Goal: Information Seeking & Learning: Check status

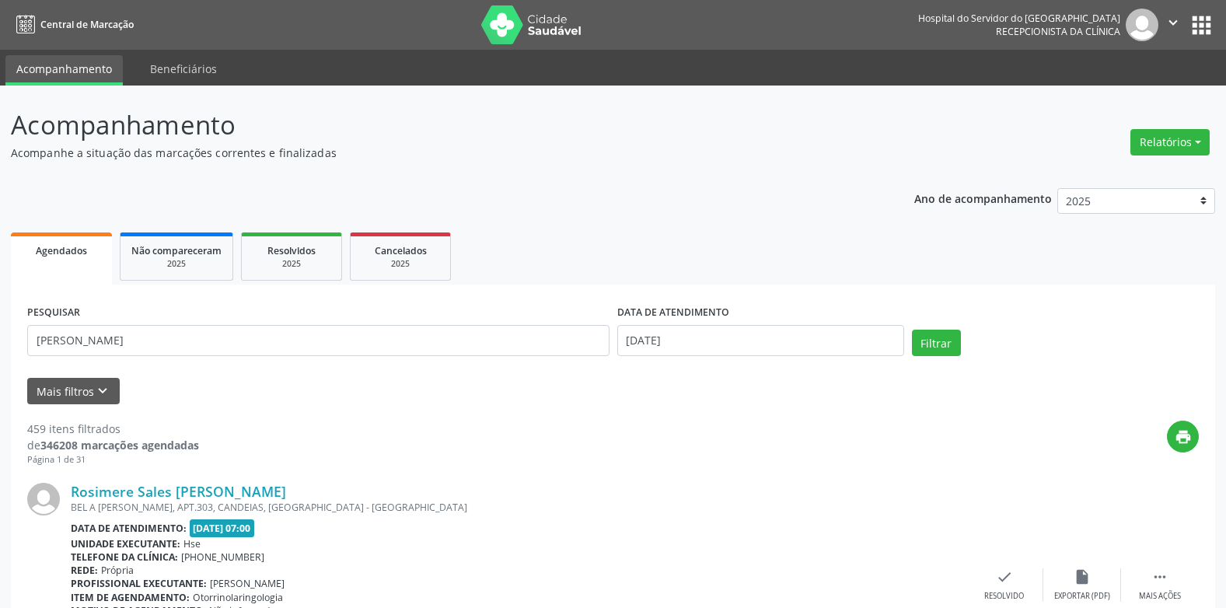
type input "[PERSON_NAME]"
click at [912, 330] on button "Filtrar" at bounding box center [936, 343] width 49 height 26
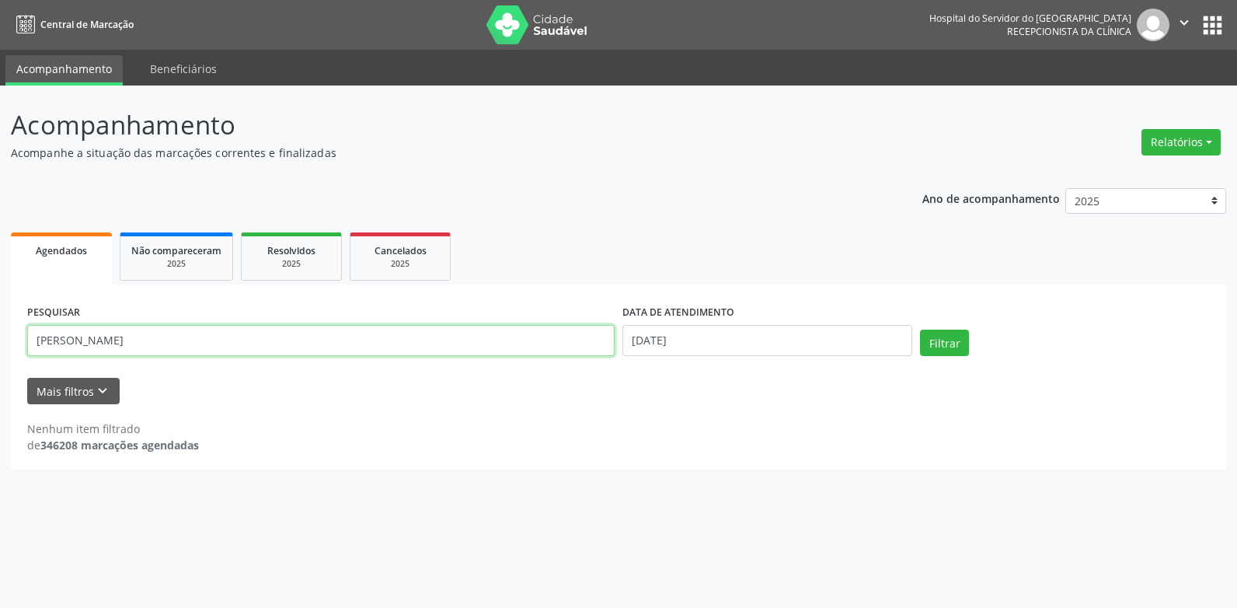
click at [235, 352] on input "[PERSON_NAME]" at bounding box center [321, 340] width 588 height 31
click at [232, 352] on input "[PERSON_NAME]" at bounding box center [321, 340] width 588 height 31
click at [228, 351] on input "[PERSON_NAME]" at bounding box center [321, 340] width 588 height 31
click at [225, 347] on input "[PERSON_NAME]" at bounding box center [321, 340] width 588 height 31
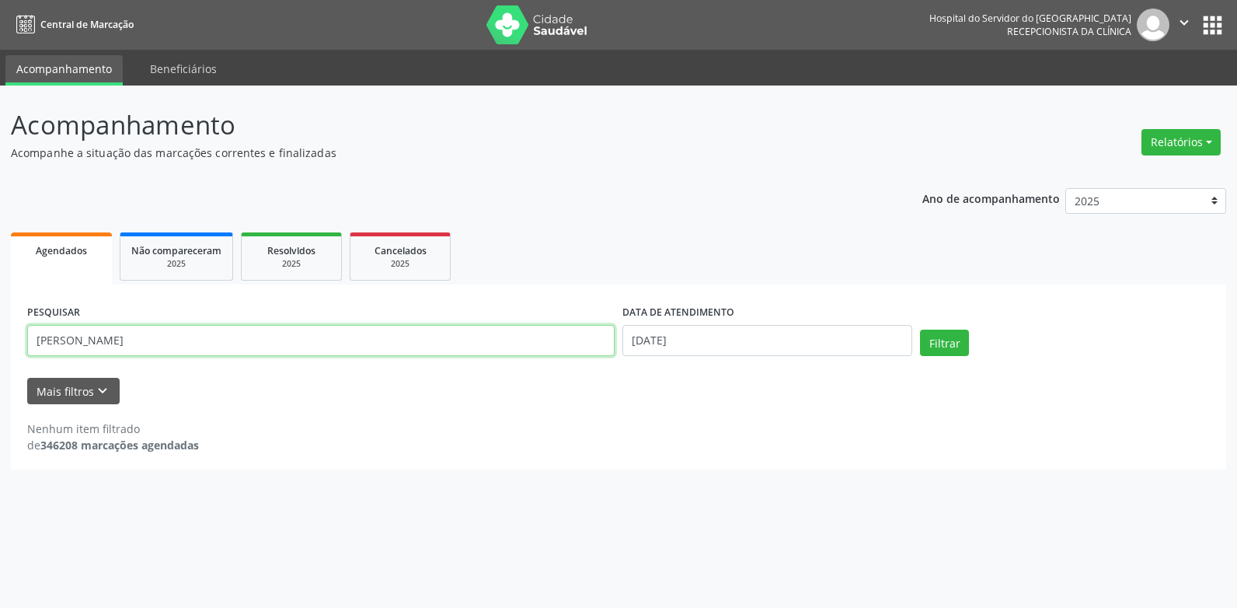
click at [225, 347] on input "[PERSON_NAME]" at bounding box center [321, 340] width 588 height 31
type input "0"
type input "74567730410"
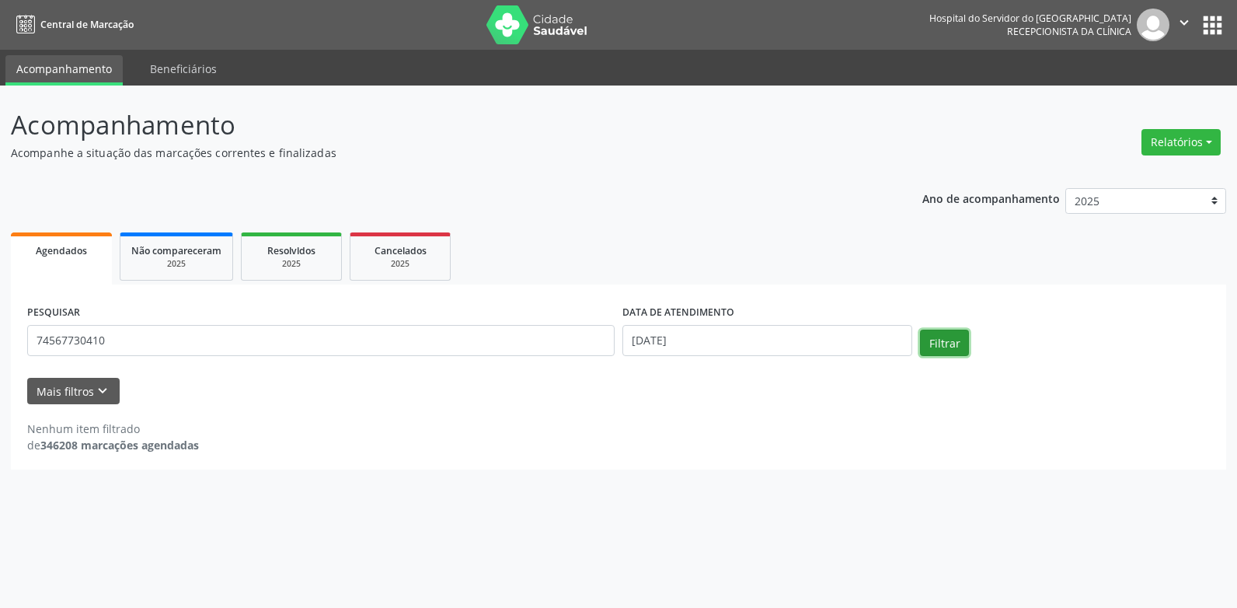
click at [951, 342] on button "Filtrar" at bounding box center [944, 343] width 49 height 26
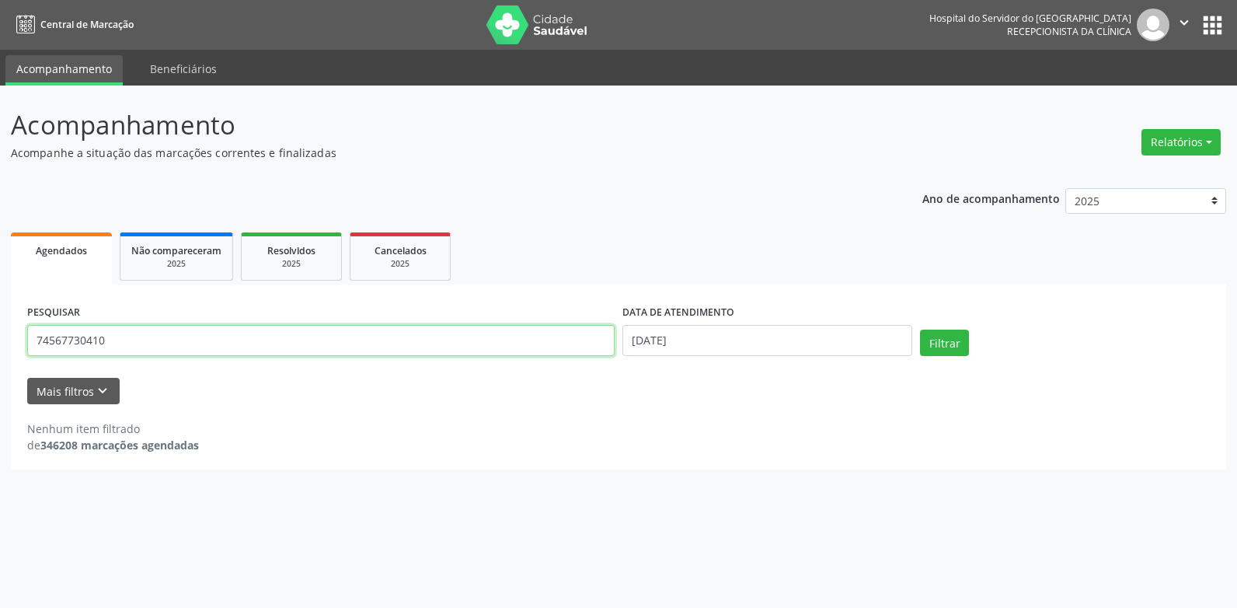
click at [127, 326] on input "74567730410" at bounding box center [321, 340] width 588 height 31
type input "[PERSON_NAME]"
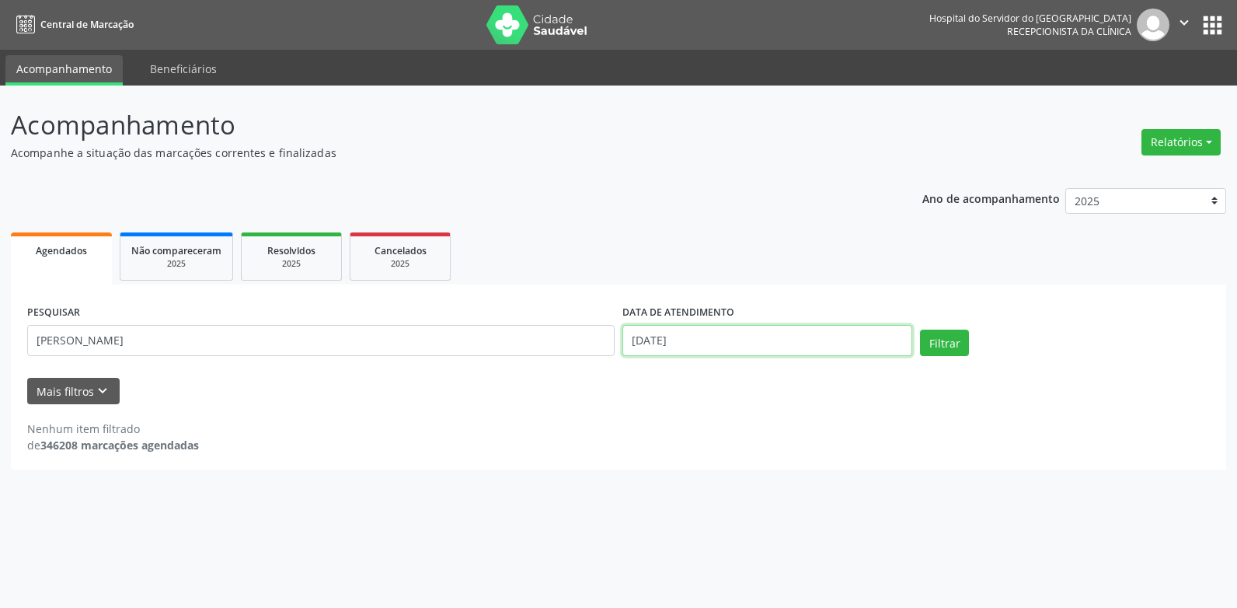
drag, startPoint x: 875, startPoint y: 347, endPoint x: 867, endPoint y: 348, distance: 7.8
click at [868, 348] on input "[DATE]" at bounding box center [768, 340] width 290 height 31
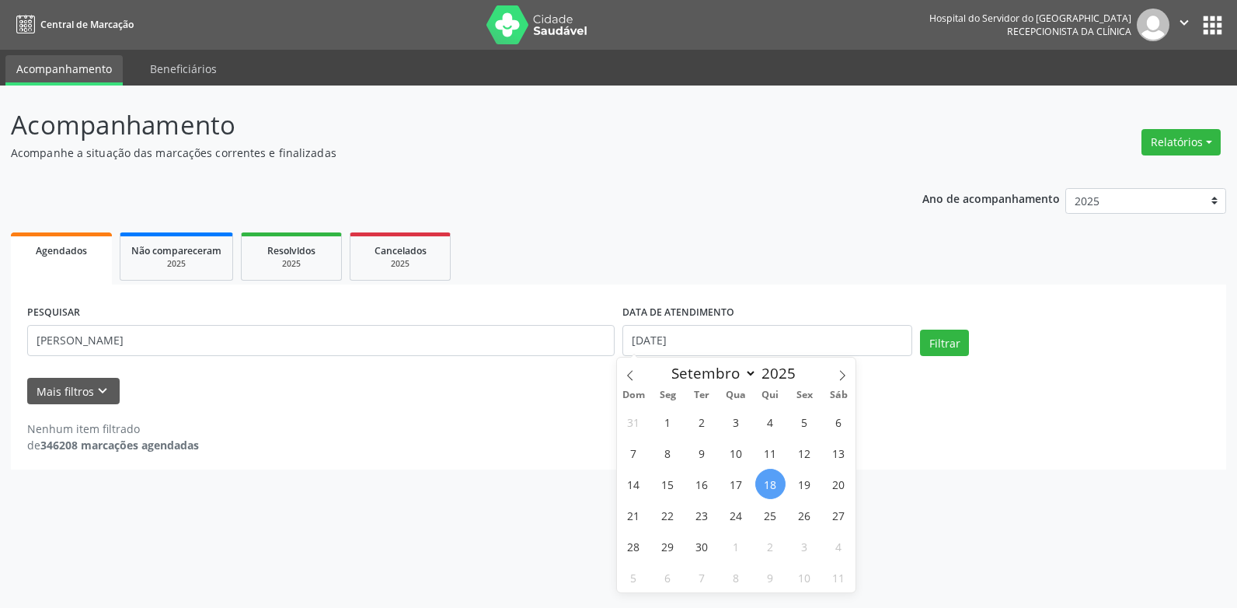
click at [764, 476] on span "18" at bounding box center [770, 484] width 30 height 30
type input "[DATE]"
click at [771, 485] on span "18" at bounding box center [770, 484] width 30 height 30
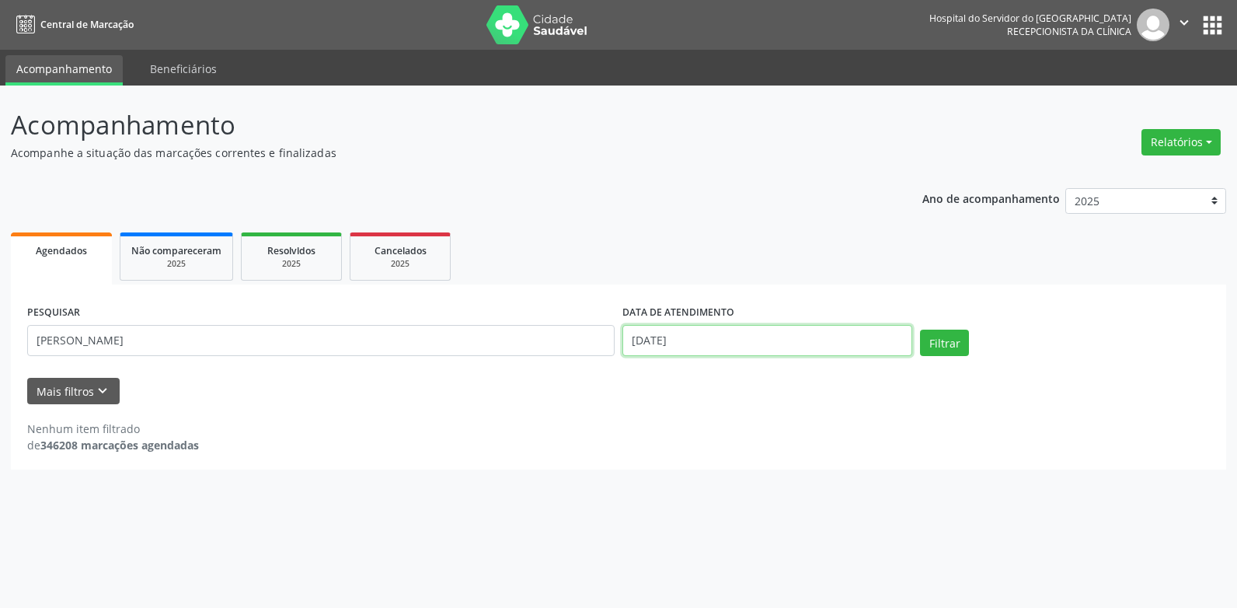
click at [810, 337] on input "[DATE]" at bounding box center [768, 340] width 290 height 31
click at [936, 340] on button "Filtrar" at bounding box center [944, 343] width 49 height 26
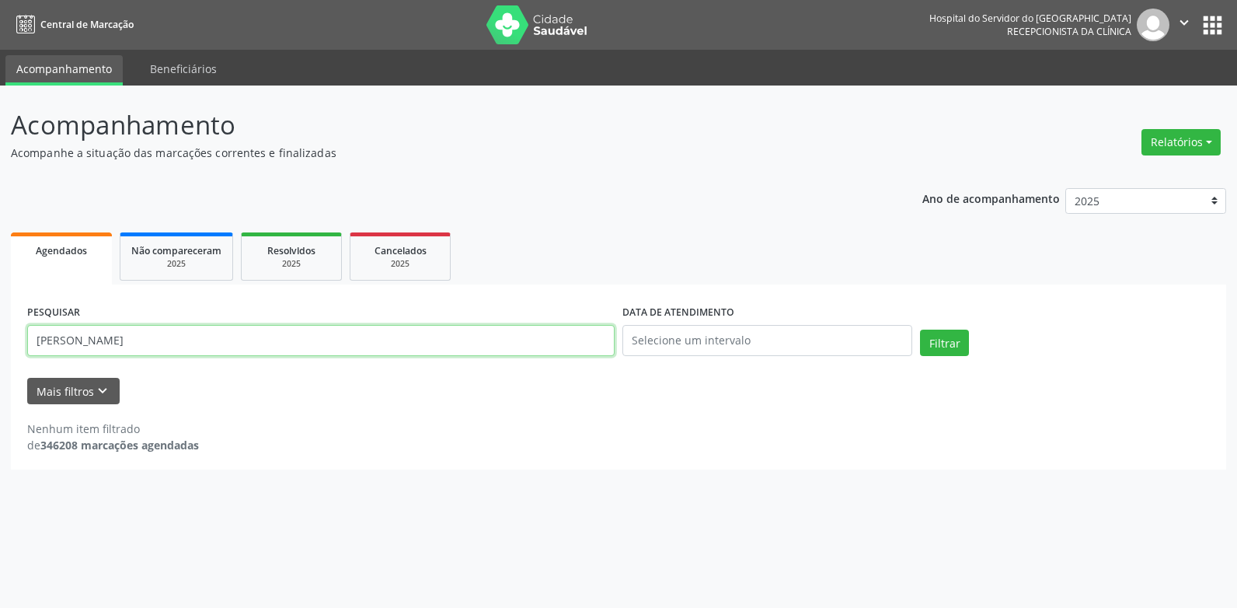
click at [153, 352] on input "[PERSON_NAME]" at bounding box center [321, 340] width 588 height 31
click at [177, 336] on input "[PERSON_NAME]" at bounding box center [321, 340] width 588 height 31
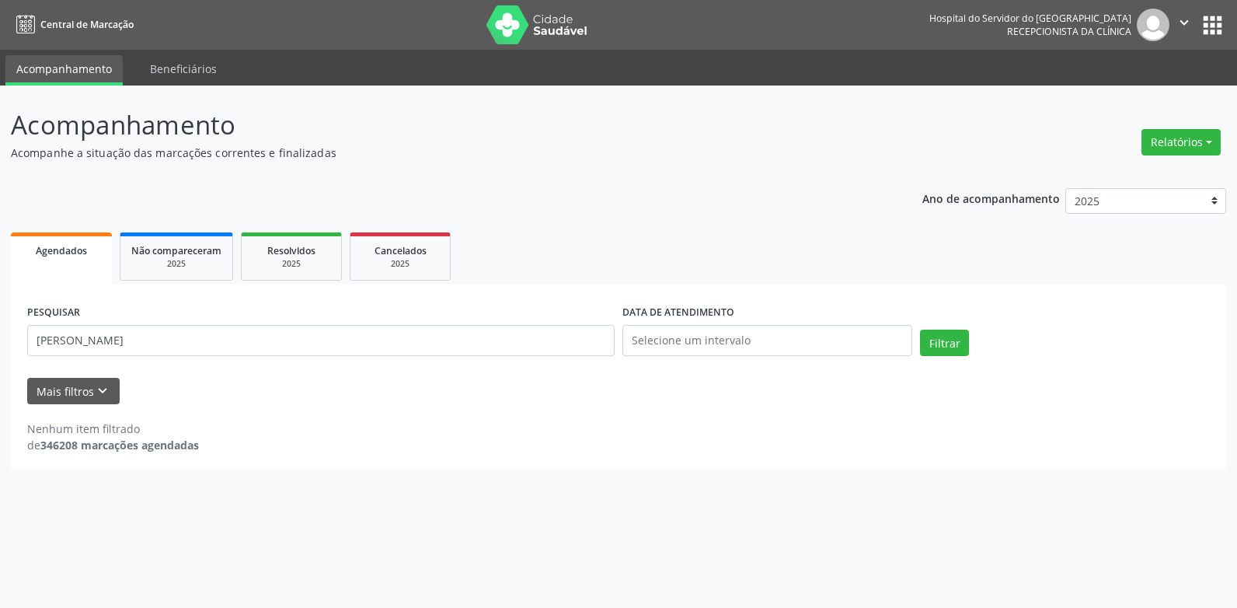
click at [1151, 155] on div "Relatórios Agendamentos Procedimentos realizados" at bounding box center [1181, 142] width 90 height 37
click at [1153, 145] on button "Relatórios" at bounding box center [1181, 142] width 79 height 26
click at [1126, 175] on link "Agendamentos" at bounding box center [1136, 176] width 167 height 22
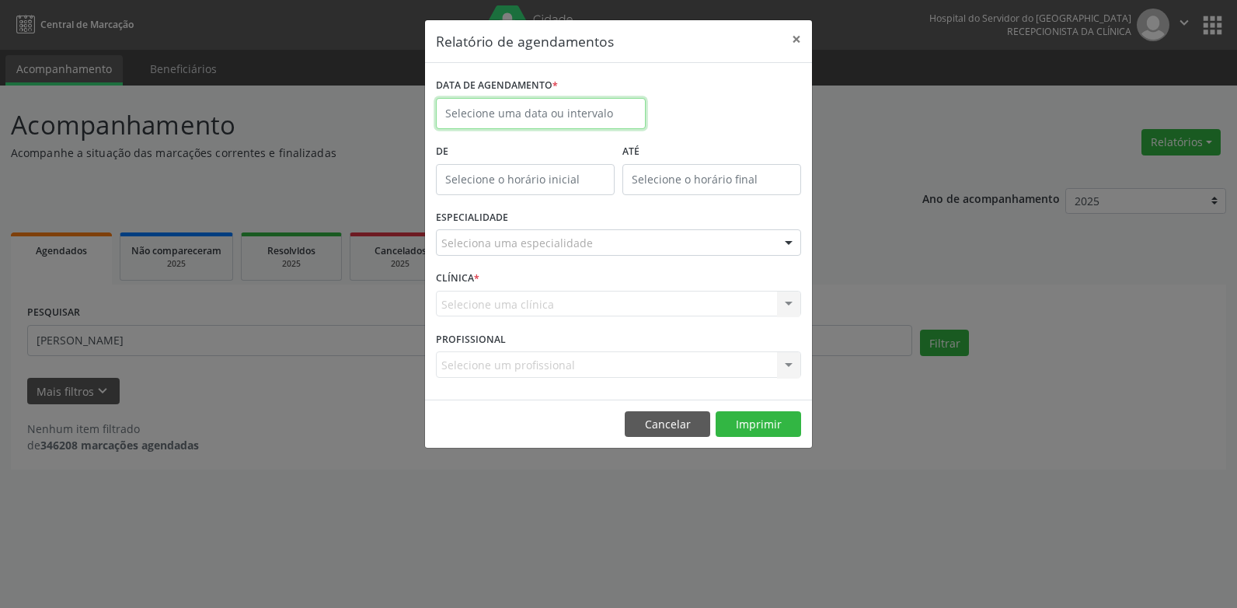
click at [616, 123] on input "text" at bounding box center [541, 113] width 210 height 31
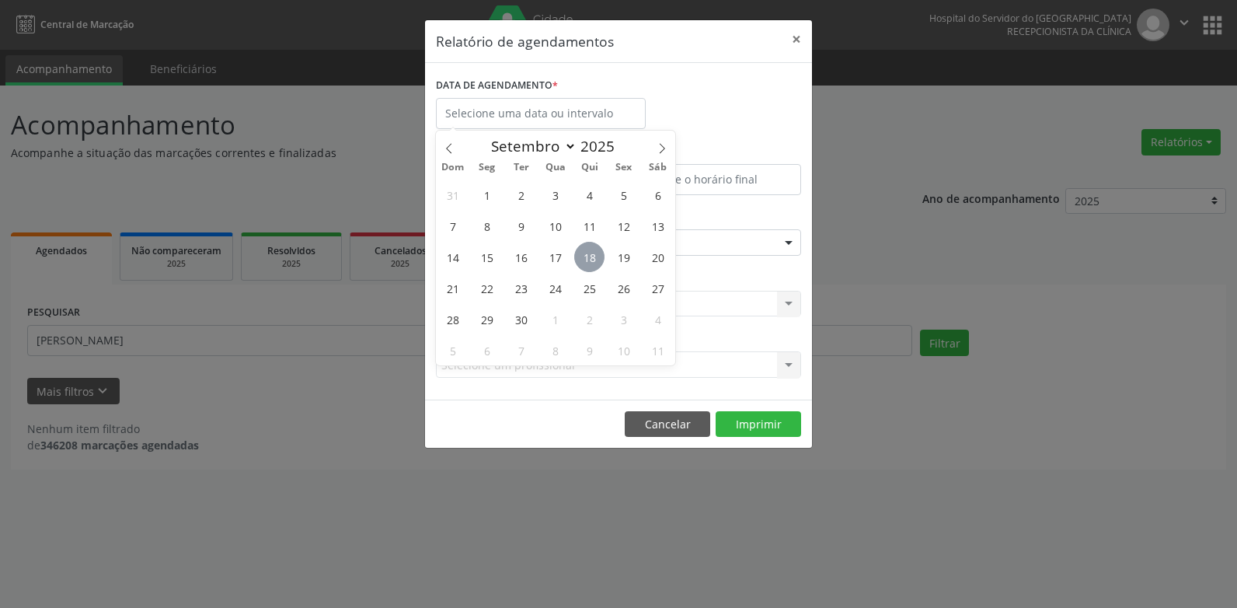
click at [597, 250] on span "18" at bounding box center [589, 257] width 30 height 30
type input "[DATE]"
click at [597, 250] on span "18" at bounding box center [589, 257] width 30 height 30
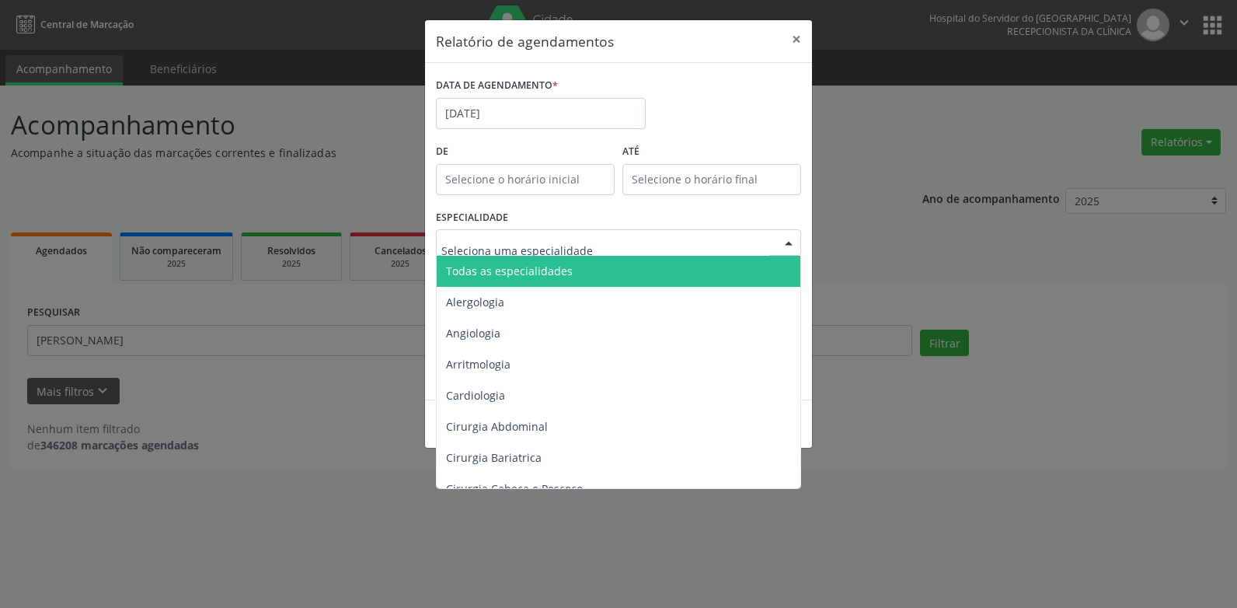
click at [519, 261] on span "Todas as especialidades" at bounding box center [620, 271] width 366 height 31
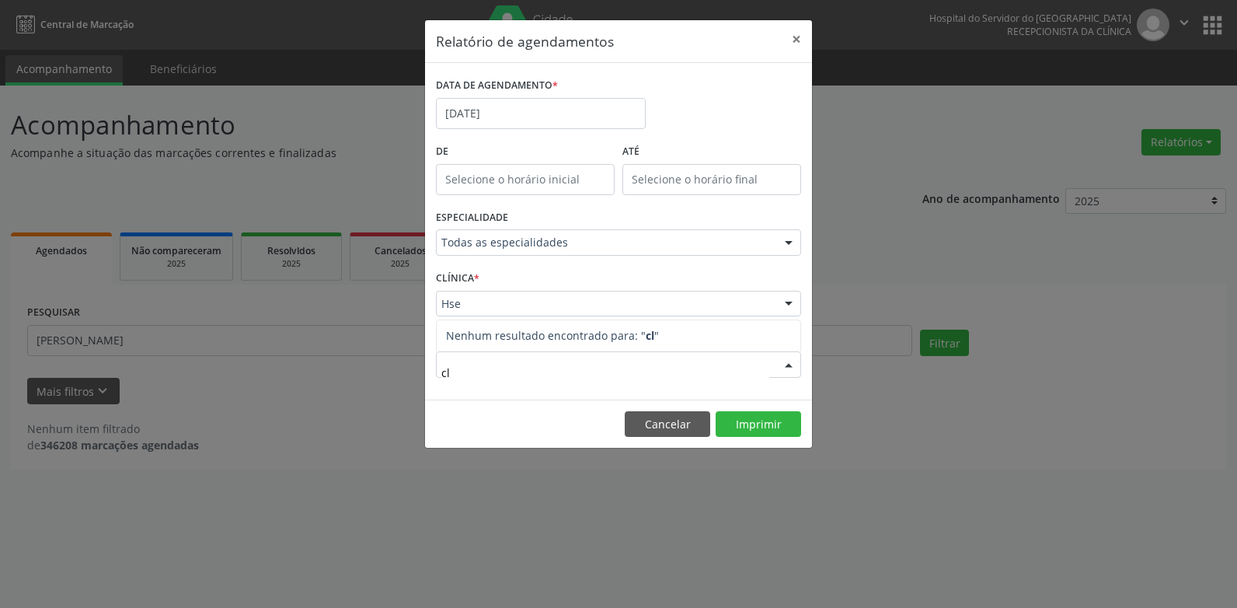
type input "[PERSON_NAME]"
click at [769, 424] on button "Imprimir" at bounding box center [758, 424] width 85 height 26
click at [802, 35] on button "×" at bounding box center [796, 39] width 31 height 38
